Goal: Task Accomplishment & Management: Manage account settings

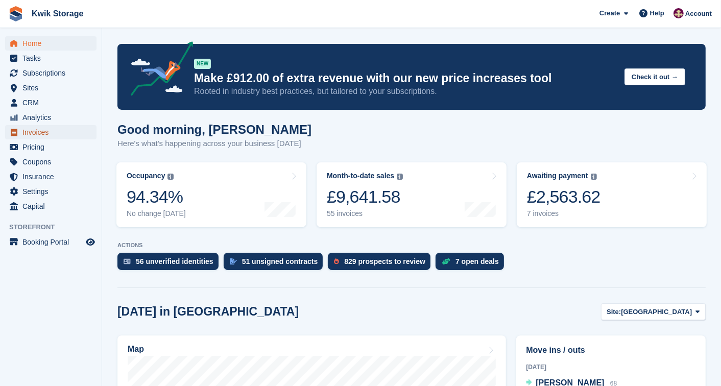
click at [32, 136] on span "Invoices" at bounding box center [52, 132] width 61 height 14
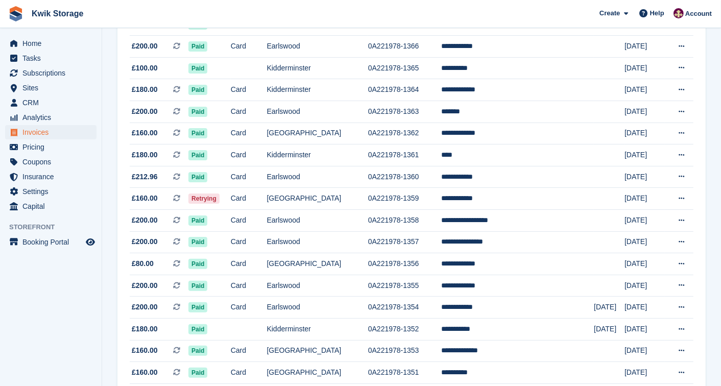
scroll to position [159, 0]
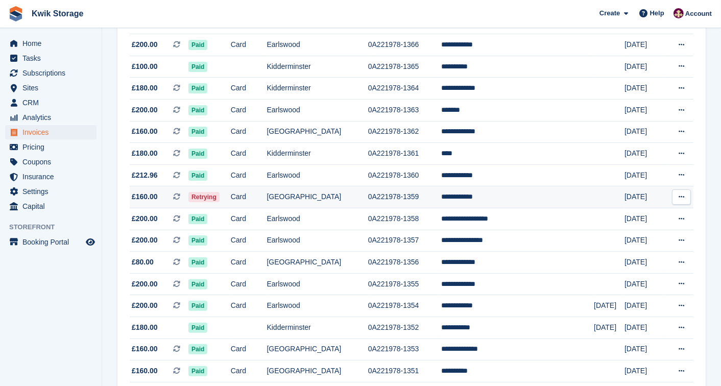
click at [307, 197] on td "[GEOGRAPHIC_DATA]" at bounding box center [317, 197] width 101 height 22
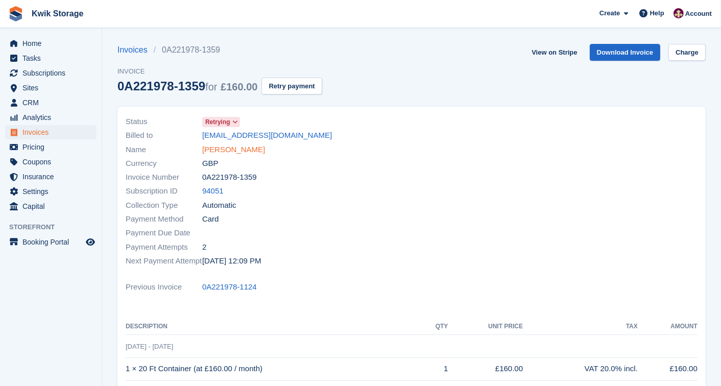
click at [238, 155] on link "Adam Hayward" at bounding box center [233, 150] width 63 height 12
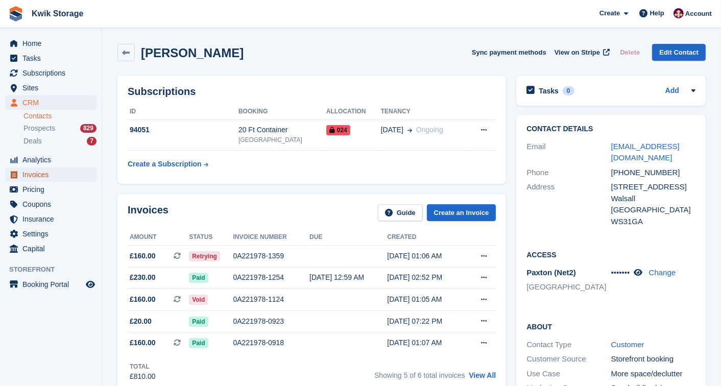
click at [47, 170] on span "Invoices" at bounding box center [52, 174] width 61 height 14
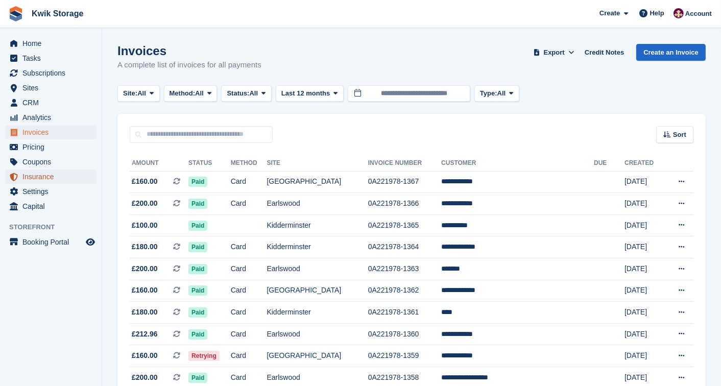
click at [47, 170] on span "Insurance" at bounding box center [52, 176] width 61 height 14
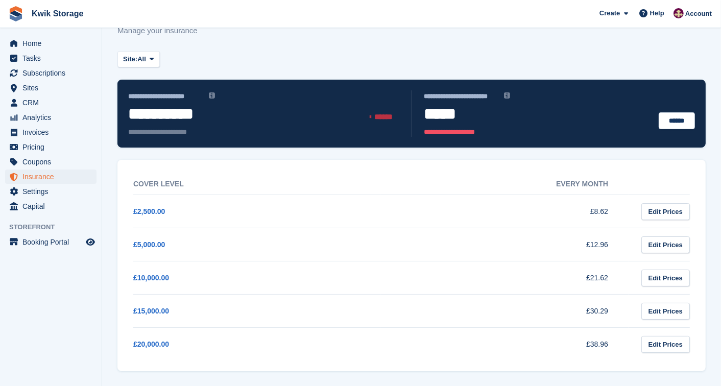
scroll to position [35, 0]
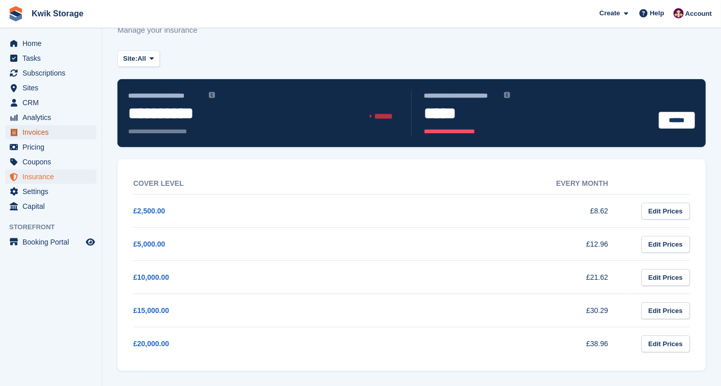
click at [41, 129] on span "Invoices" at bounding box center [52, 132] width 61 height 14
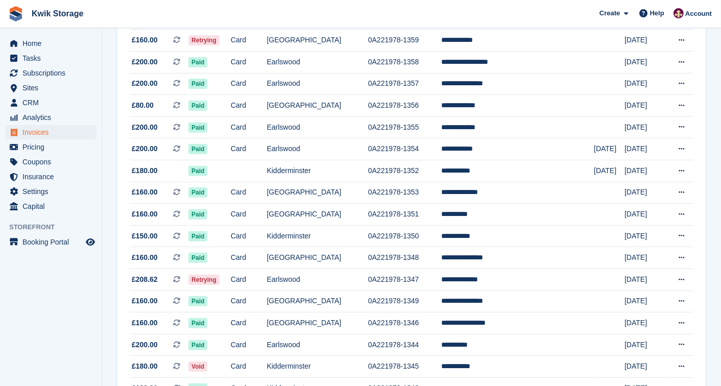
scroll to position [318, 0]
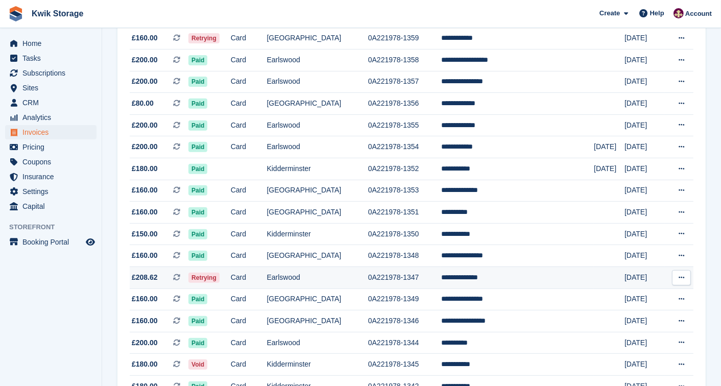
click at [188, 287] on td "£208.62 This is a recurring subscription invoice." at bounding box center [159, 277] width 59 height 22
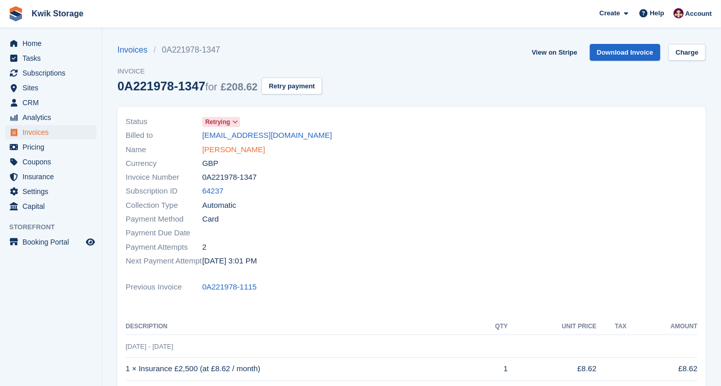
click at [242, 153] on link "Harry Thompson" at bounding box center [233, 150] width 63 height 12
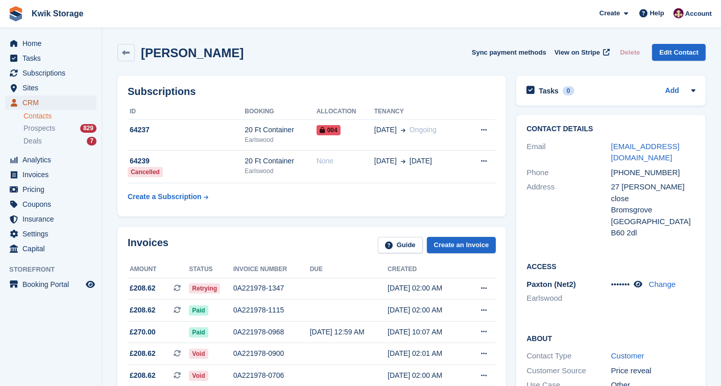
click at [75, 99] on span "CRM" at bounding box center [52, 102] width 61 height 14
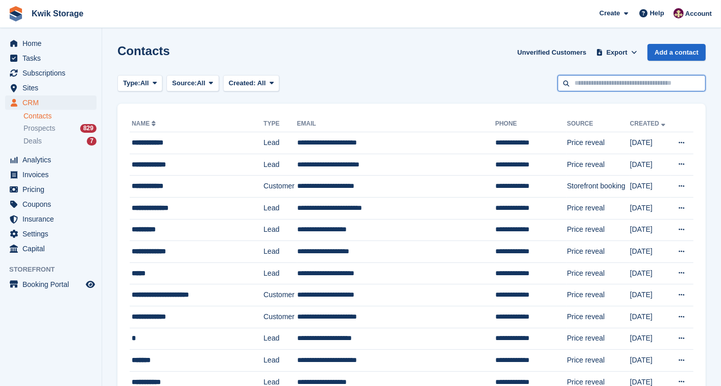
click at [573, 85] on input "text" at bounding box center [631, 83] width 148 height 17
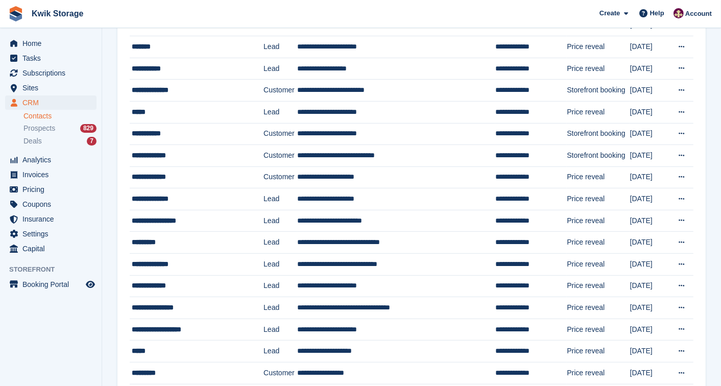
scroll to position [51, 0]
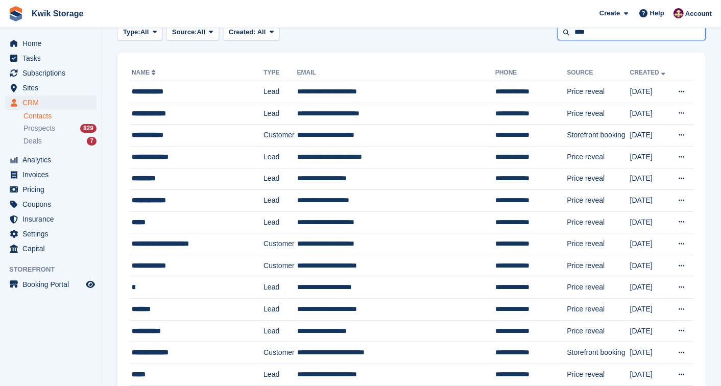
type input "****"
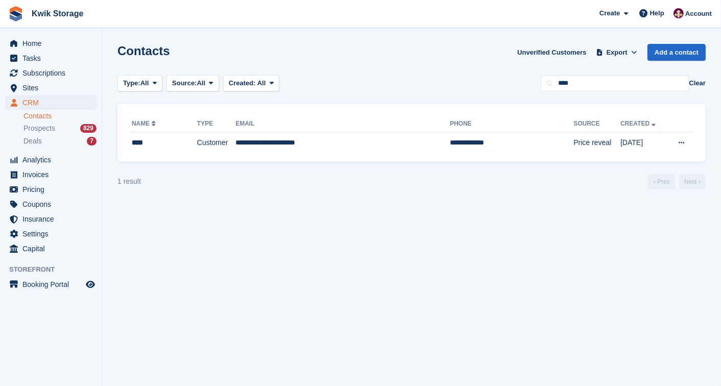
drag, startPoint x: 221, startPoint y: 1, endPoint x: 216, endPoint y: -8, distance: 9.1
click at [216, 0] on html "Kwik Storage Create Subscription Invoice Contact Deal Discount Page Help Chat S…" at bounding box center [360, 193] width 721 height 386
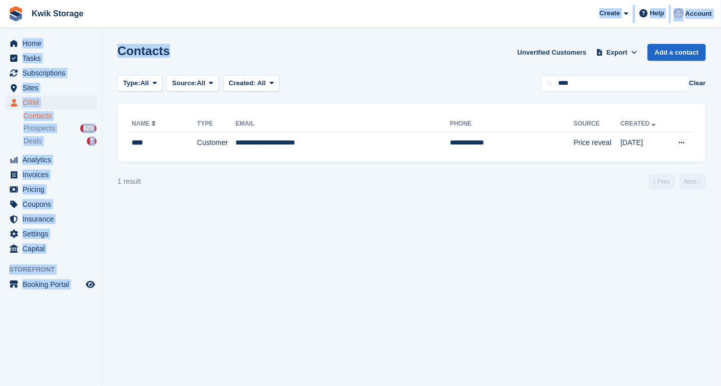
click at [183, 51] on div "Contacts Unverified Customers Export Export Contacts Export a CSV of all Contac…" at bounding box center [411, 58] width 588 height 29
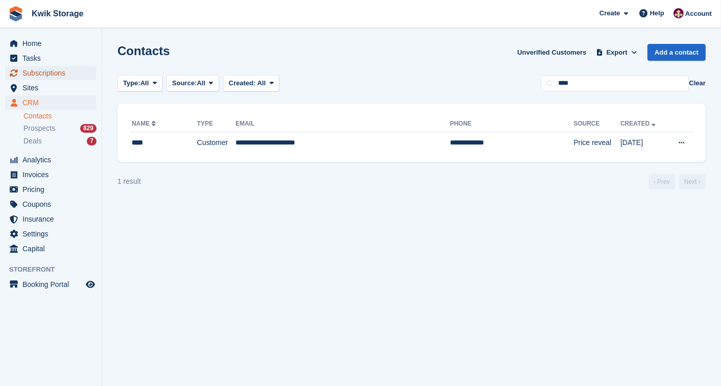
click at [53, 74] on span "Subscriptions" at bounding box center [52, 73] width 61 height 14
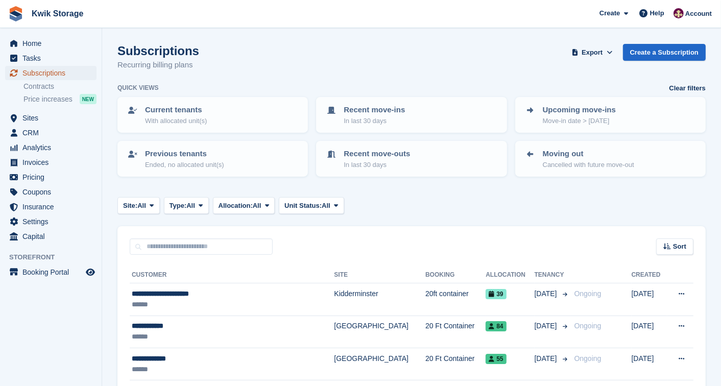
click at [42, 66] on span "Subscriptions" at bounding box center [52, 73] width 61 height 14
